Goal: Transaction & Acquisition: Purchase product/service

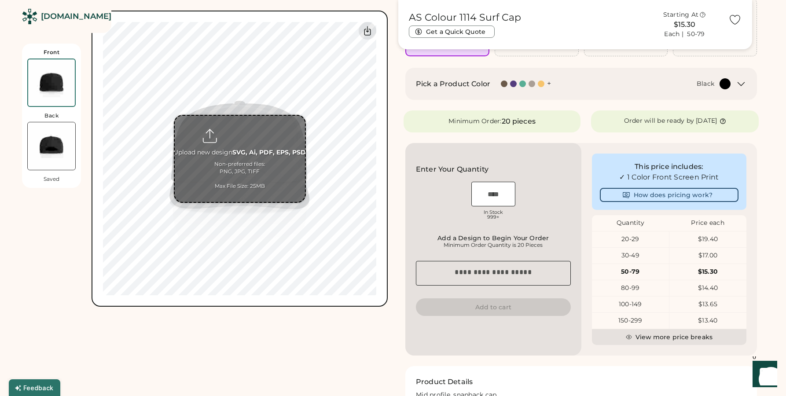
click at [235, 169] on input "file" at bounding box center [240, 159] width 130 height 86
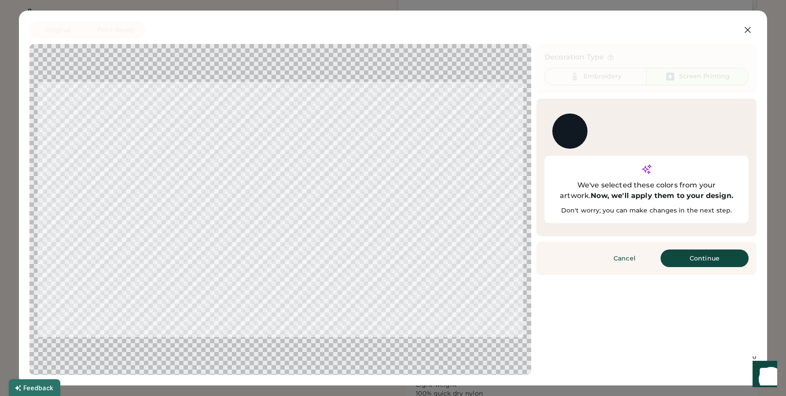
scroll to position [160, 0]
click at [701, 250] on button "Continue" at bounding box center [705, 259] width 88 height 18
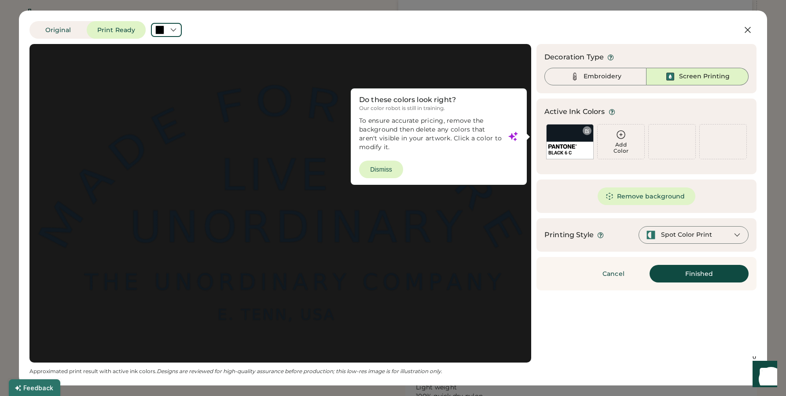
click at [588, 131] on div at bounding box center [587, 131] width 7 height 7
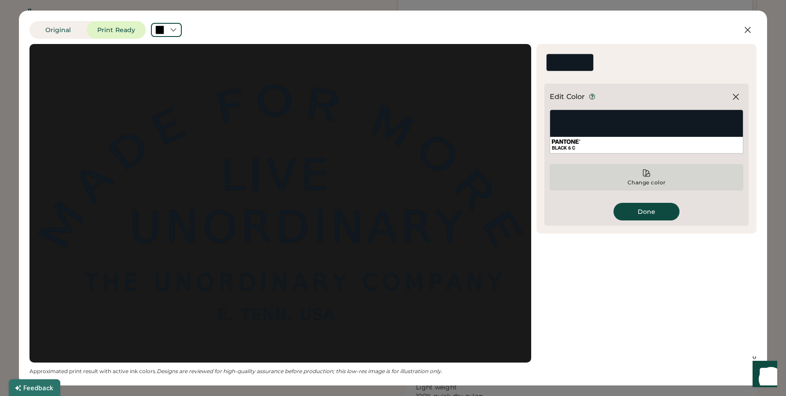
click at [641, 176] on div "Change color" at bounding box center [647, 177] width 194 height 26
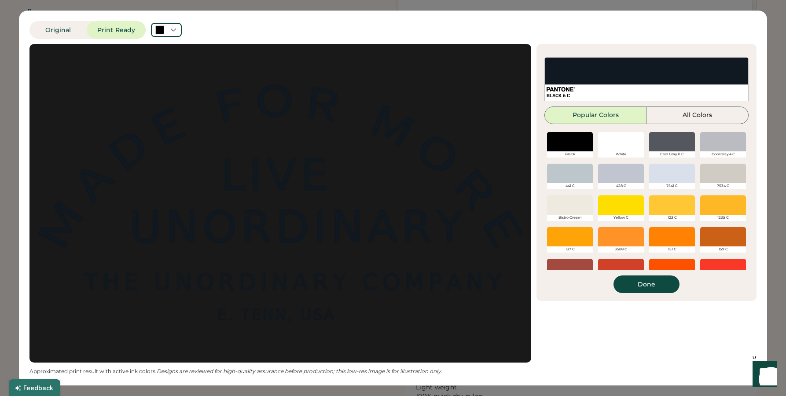
click at [626, 141] on div at bounding box center [621, 141] width 46 height 19
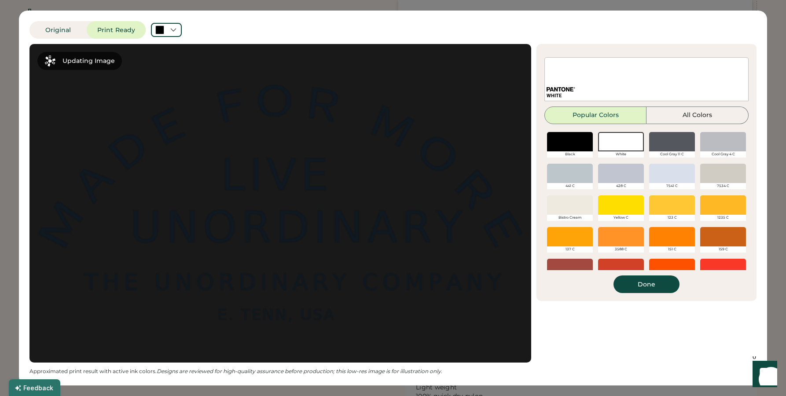
click at [645, 294] on div "Active Ink Colors Add Color WHITE Add Color We've selected these colors from yo…" at bounding box center [647, 172] width 220 height 257
click at [646, 288] on button "Done" at bounding box center [647, 285] width 66 height 18
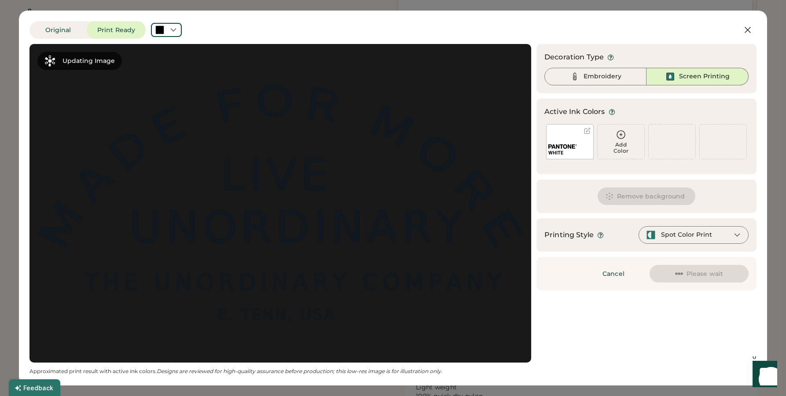
click at [600, 82] on div "Embroidery" at bounding box center [596, 77] width 102 height 18
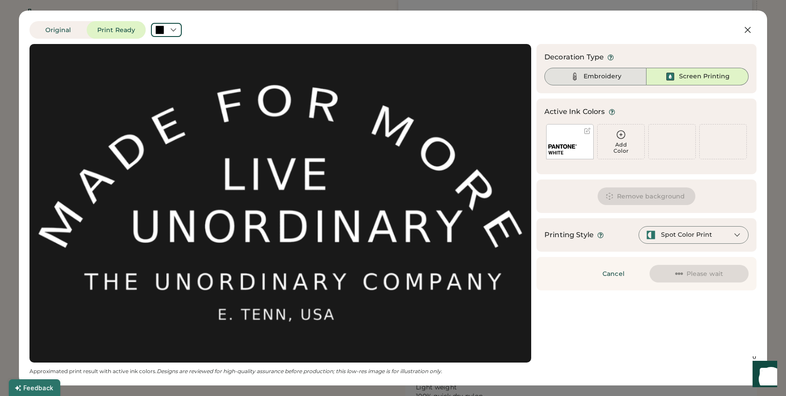
drag, startPoint x: 597, startPoint y: 76, endPoint x: 636, endPoint y: 196, distance: 126.1
click at [597, 76] on div "Embroidery" at bounding box center [603, 76] width 38 height 9
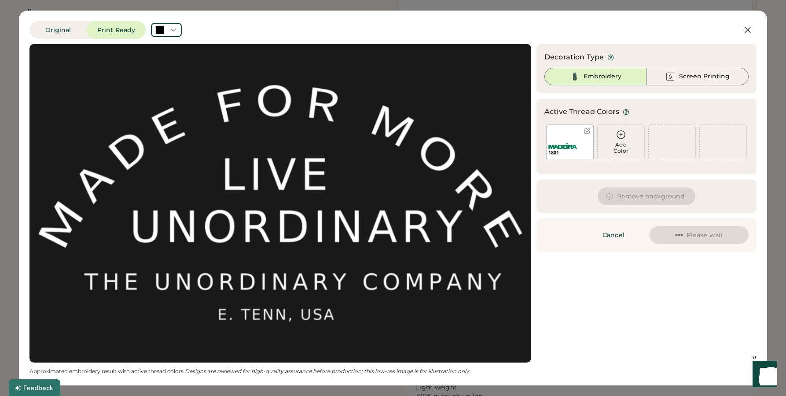
click at [702, 232] on button "Please wait" at bounding box center [699, 235] width 99 height 18
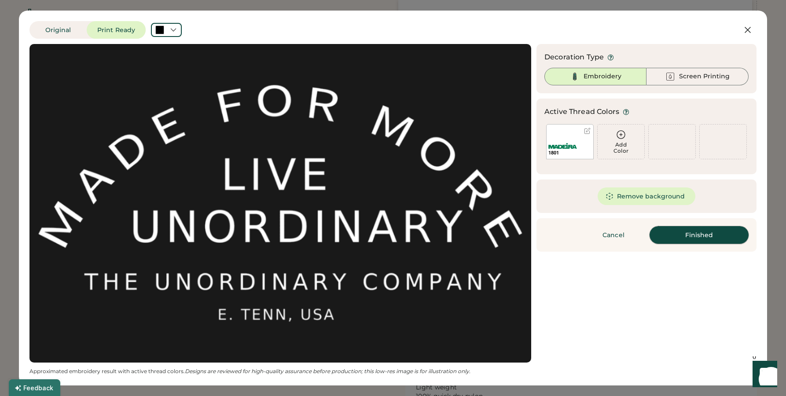
click at [693, 237] on button "Finished" at bounding box center [699, 235] width 99 height 18
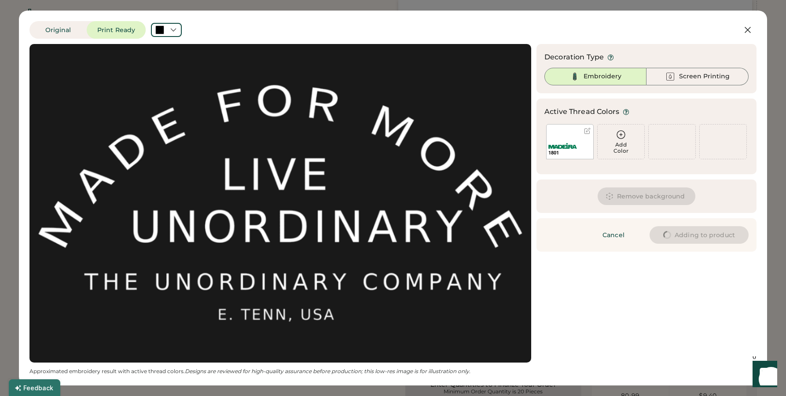
type input "****"
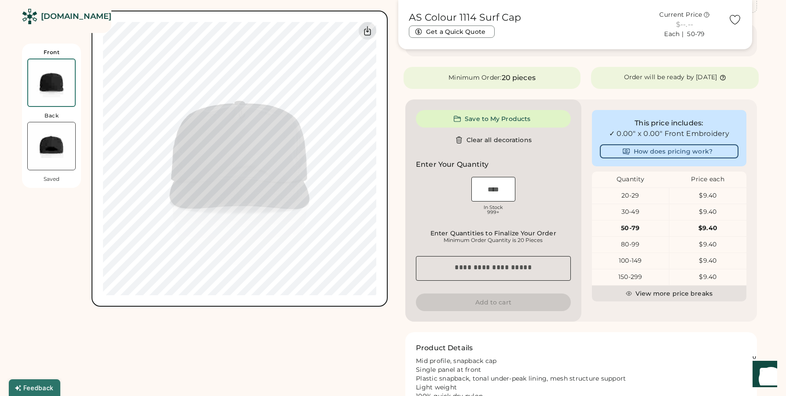
type input "****"
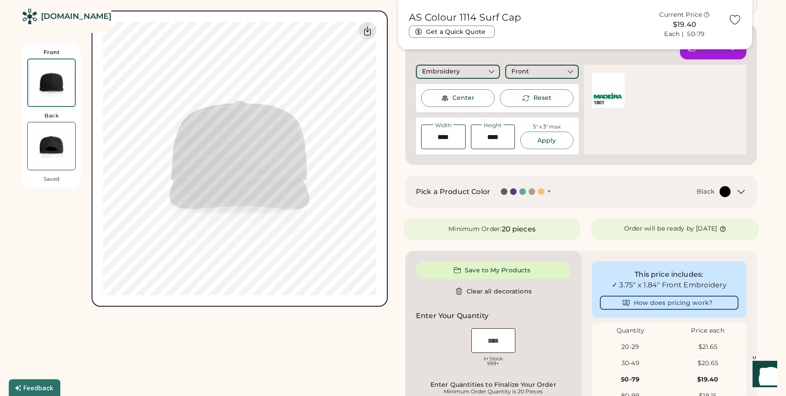
click at [504, 191] on div at bounding box center [504, 191] width 7 height 7
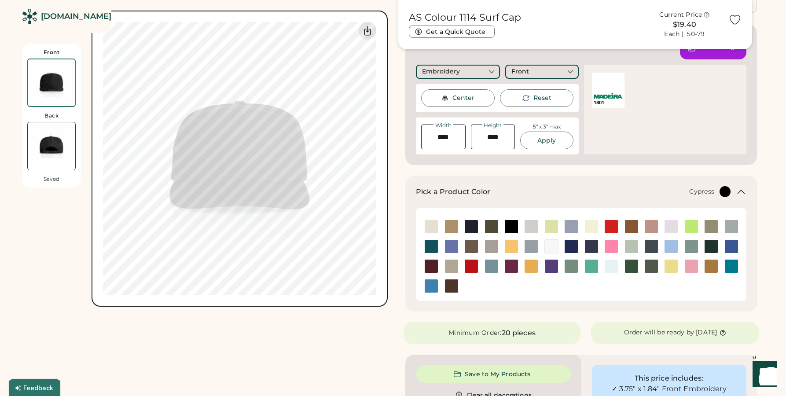
click at [649, 265] on img at bounding box center [651, 266] width 13 height 13
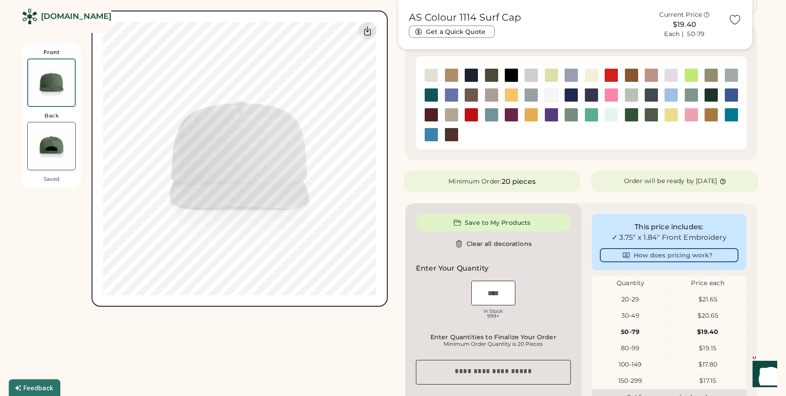
click at [550, 97] on img at bounding box center [551, 94] width 13 height 13
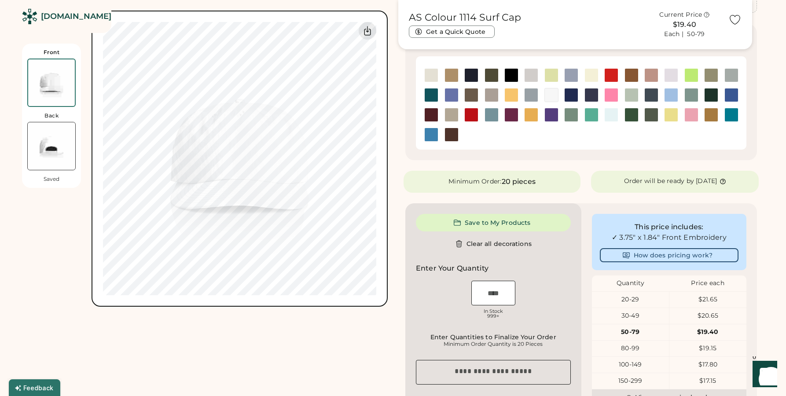
click at [430, 77] on img at bounding box center [431, 75] width 13 height 13
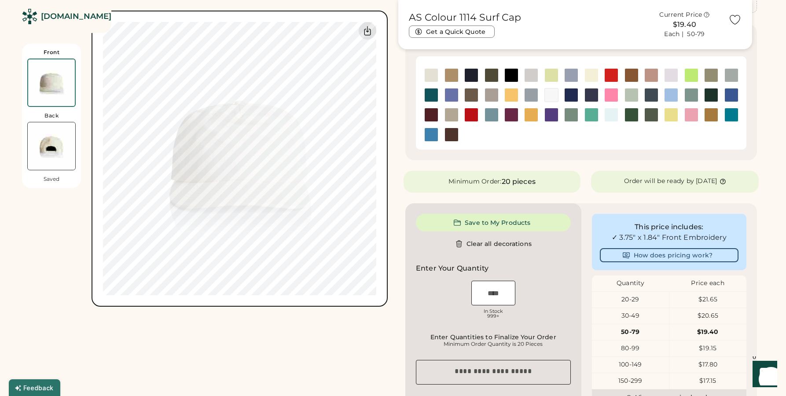
click at [568, 114] on img at bounding box center [571, 114] width 13 height 13
